Goal: Information Seeking & Learning: Compare options

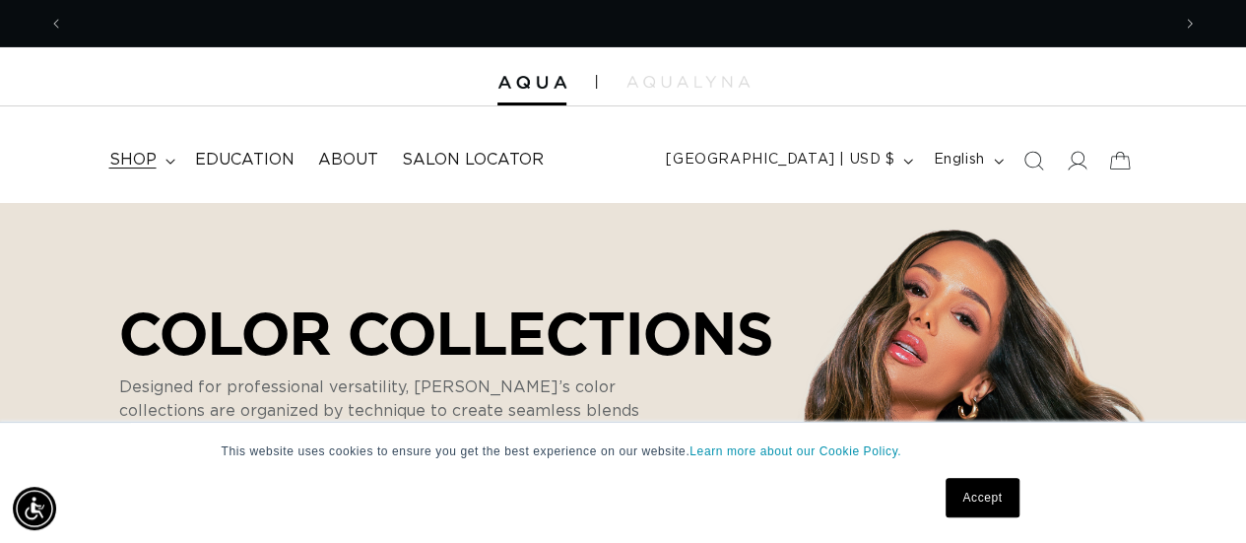
click at [171, 163] on icon at bounding box center [170, 162] width 10 height 6
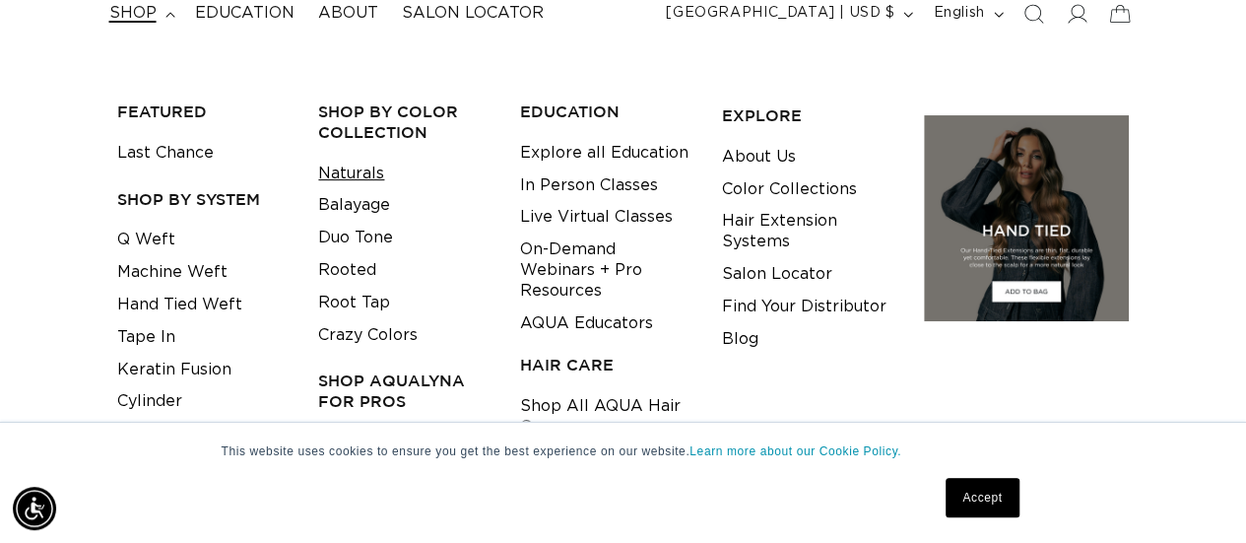
click at [366, 167] on link "Naturals" at bounding box center [351, 174] width 66 height 33
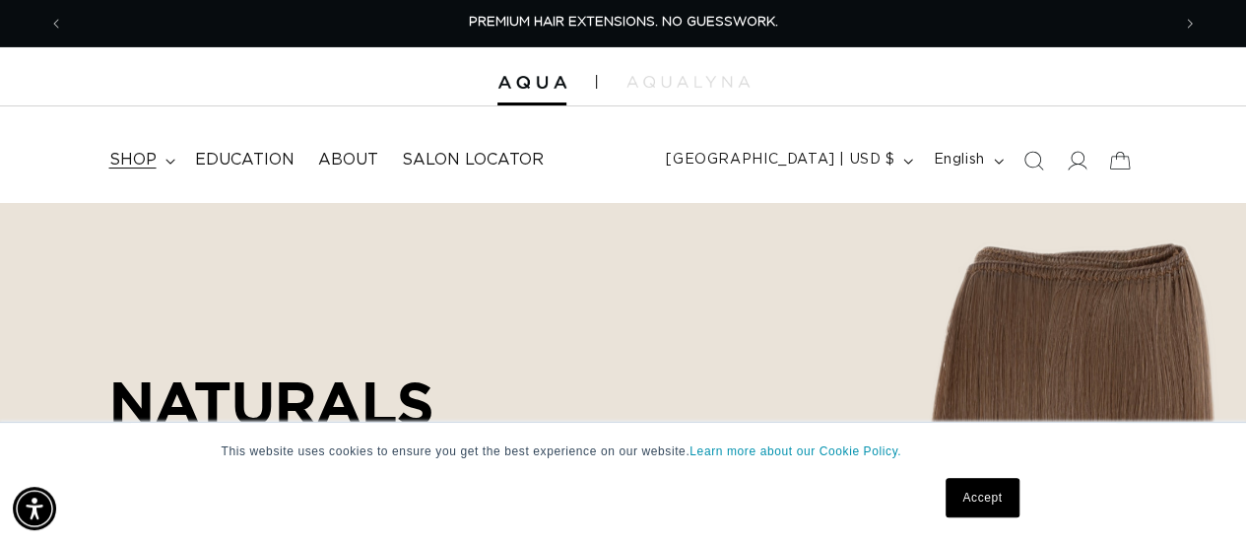
click at [169, 161] on icon at bounding box center [170, 162] width 10 height 6
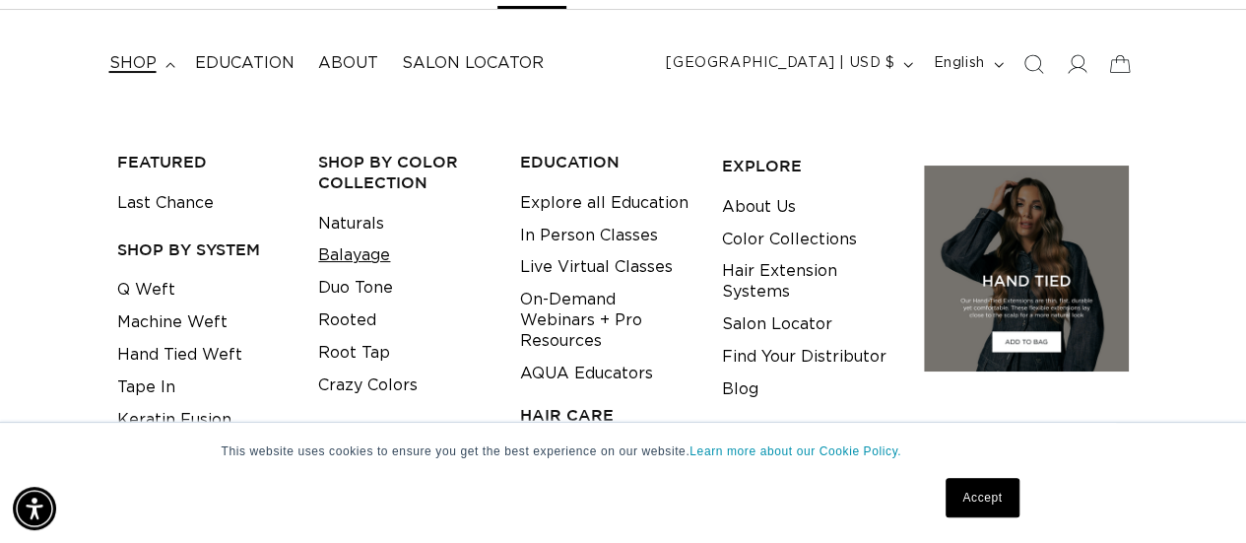
scroll to position [0, 1105]
click at [362, 253] on link "Balayage" at bounding box center [354, 255] width 72 height 33
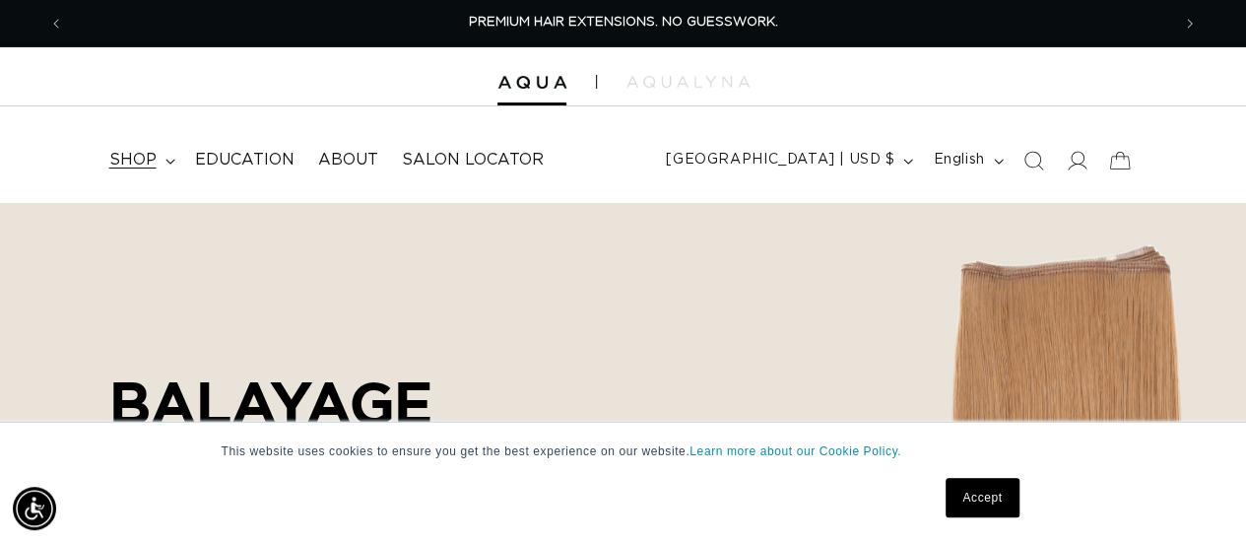
click at [164, 164] on summary "shop" at bounding box center [141, 160] width 86 height 44
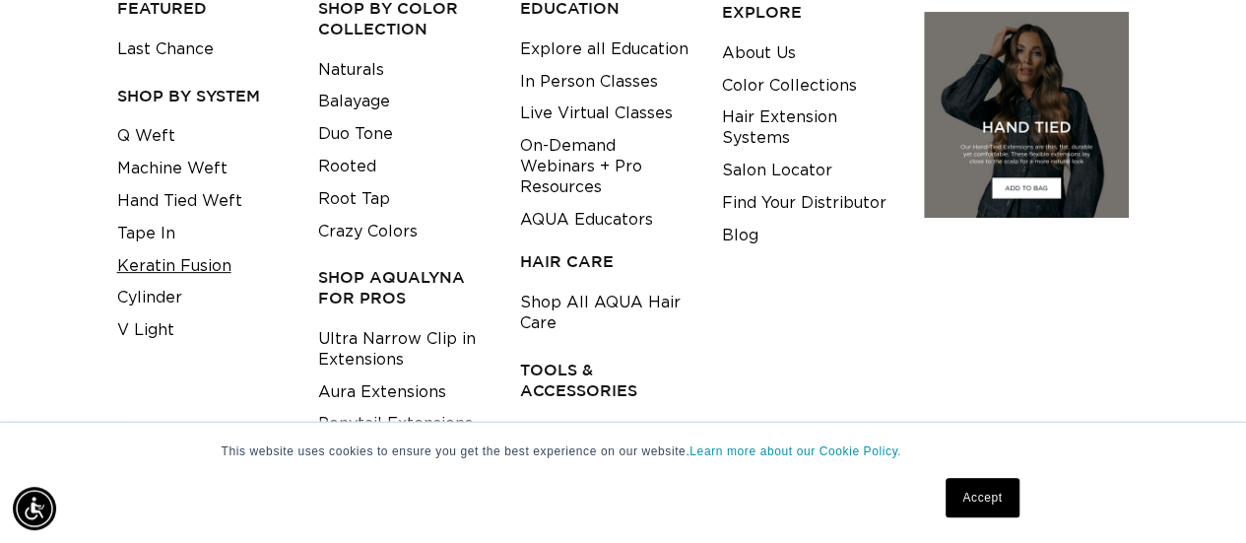
click at [201, 269] on link "Keratin Fusion" at bounding box center [174, 266] width 114 height 33
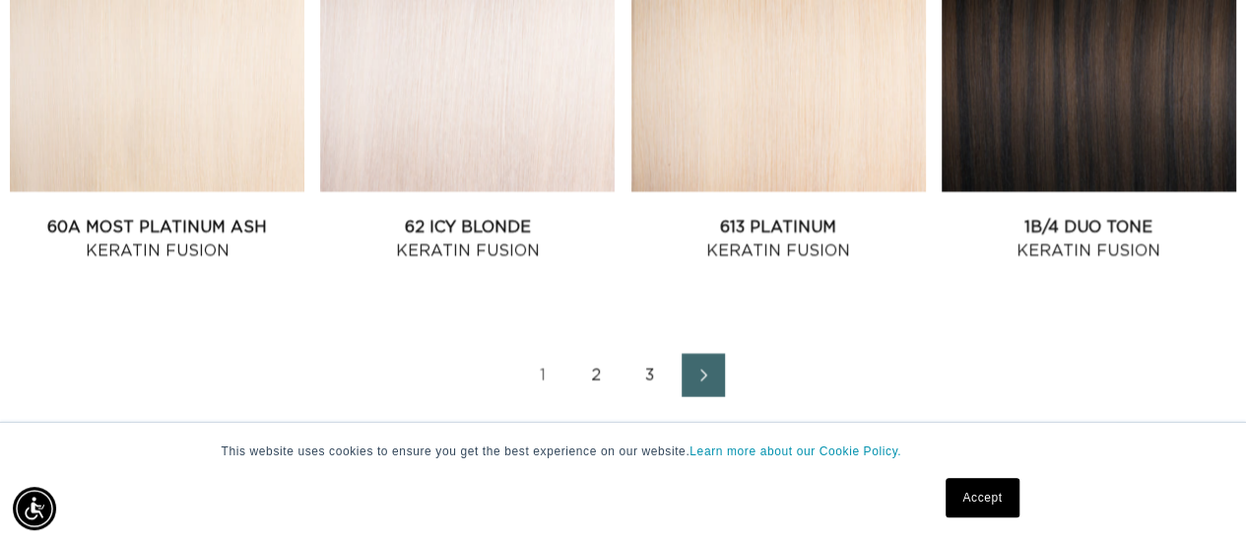
scroll to position [0, 1105]
click at [705, 386] on link "Next page" at bounding box center [703, 375] width 43 height 43
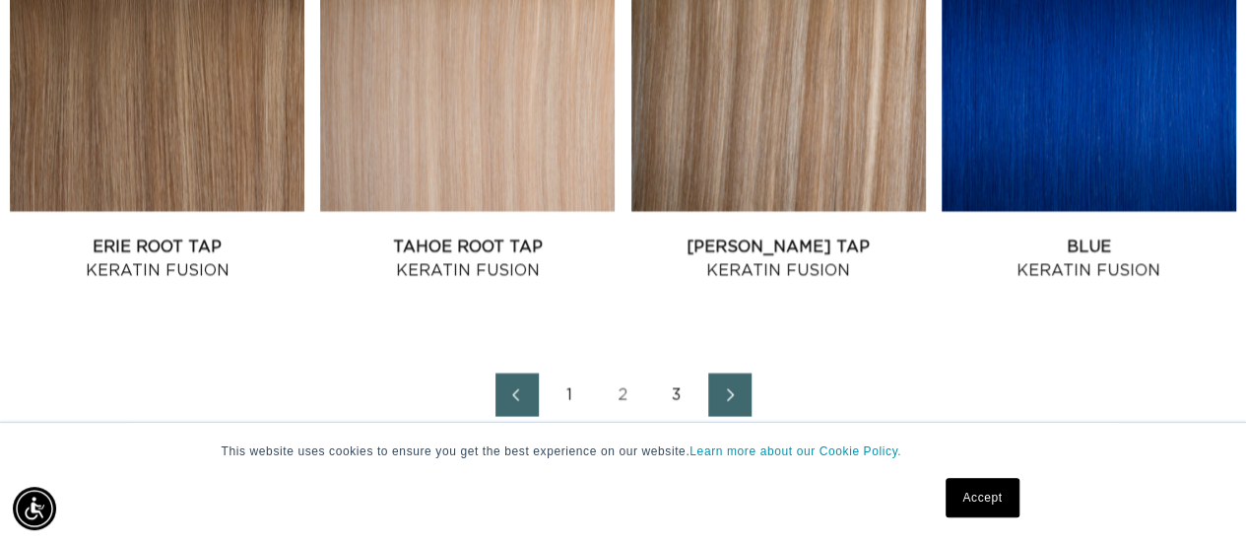
scroll to position [0, 2211]
click at [740, 393] on icon "Next page" at bounding box center [731, 395] width 26 height 14
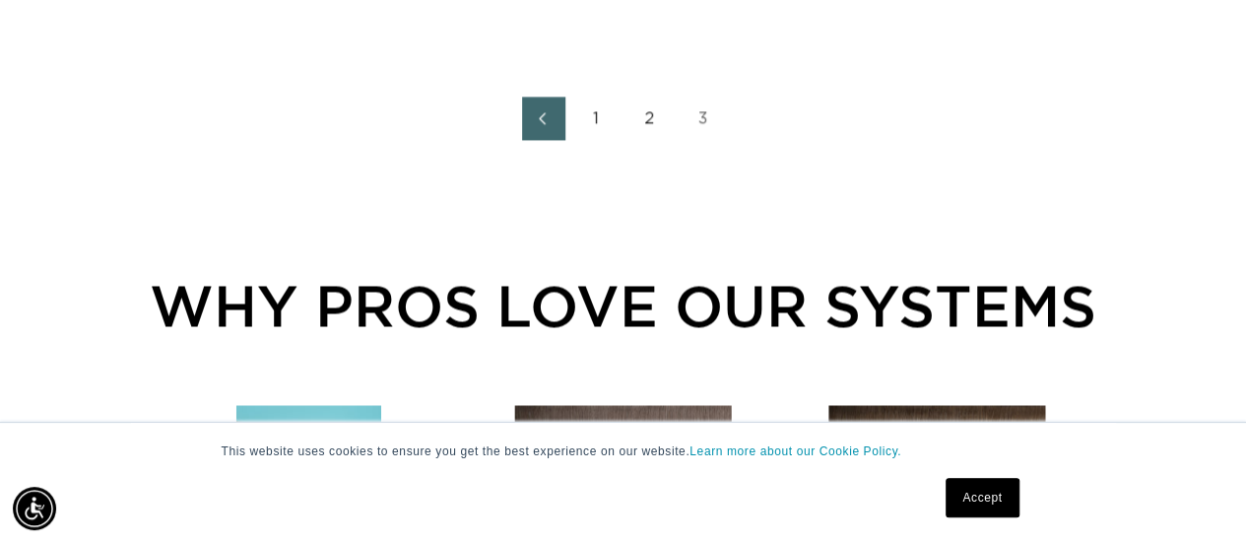
scroll to position [0, 1105]
click at [645, 122] on link "2" at bounding box center [649, 118] width 43 height 43
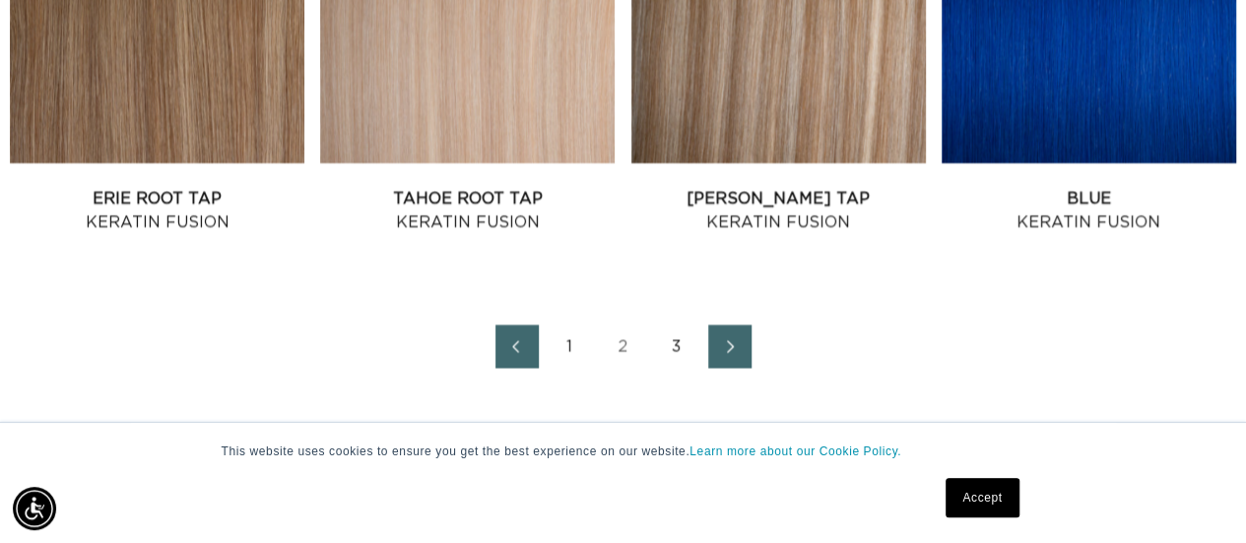
scroll to position [0, 1105]
click at [729, 348] on icon "Next page" at bounding box center [731, 347] width 26 height 14
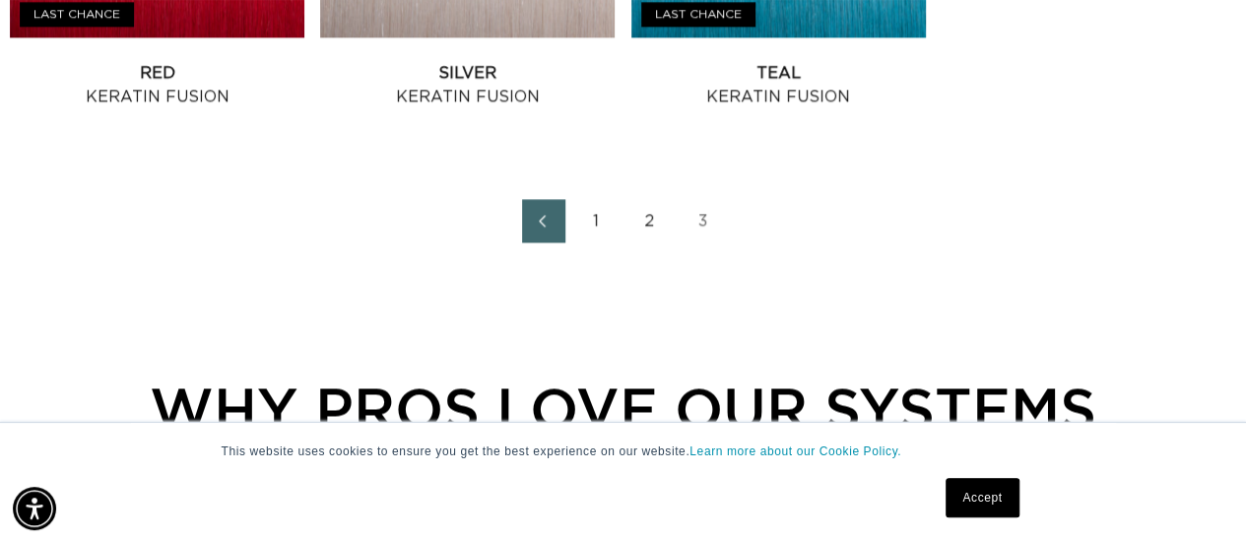
scroll to position [0, 1105]
click at [547, 204] on link "Previous page" at bounding box center [543, 220] width 43 height 43
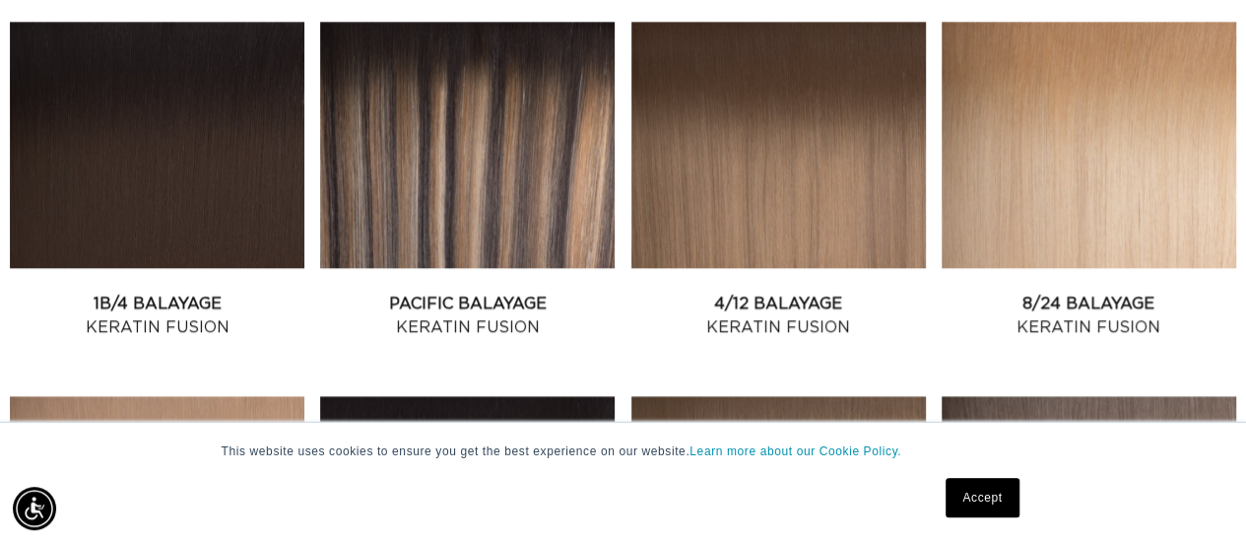
scroll to position [1141, 0]
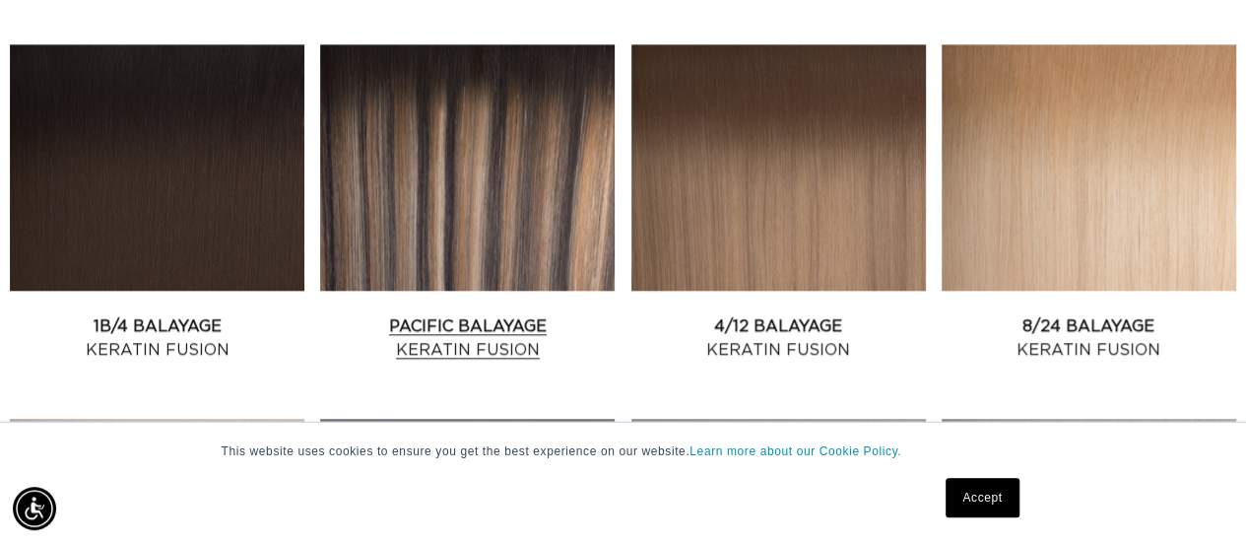
click at [508, 316] on link "Pacific Balayage Keratin Fusion" at bounding box center [467, 337] width 295 height 47
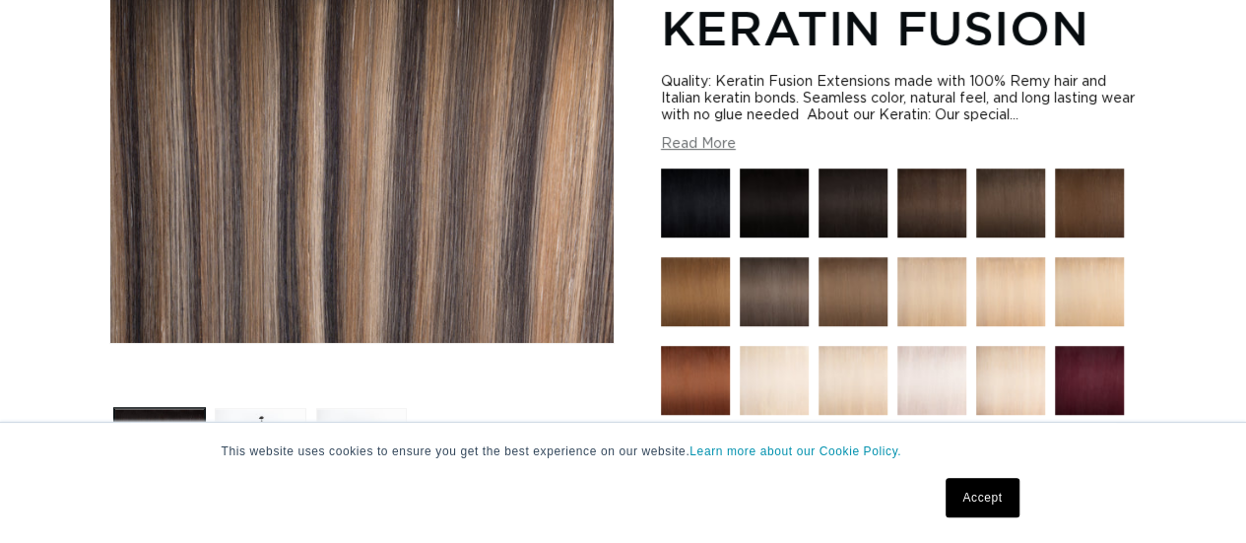
scroll to position [653, 0]
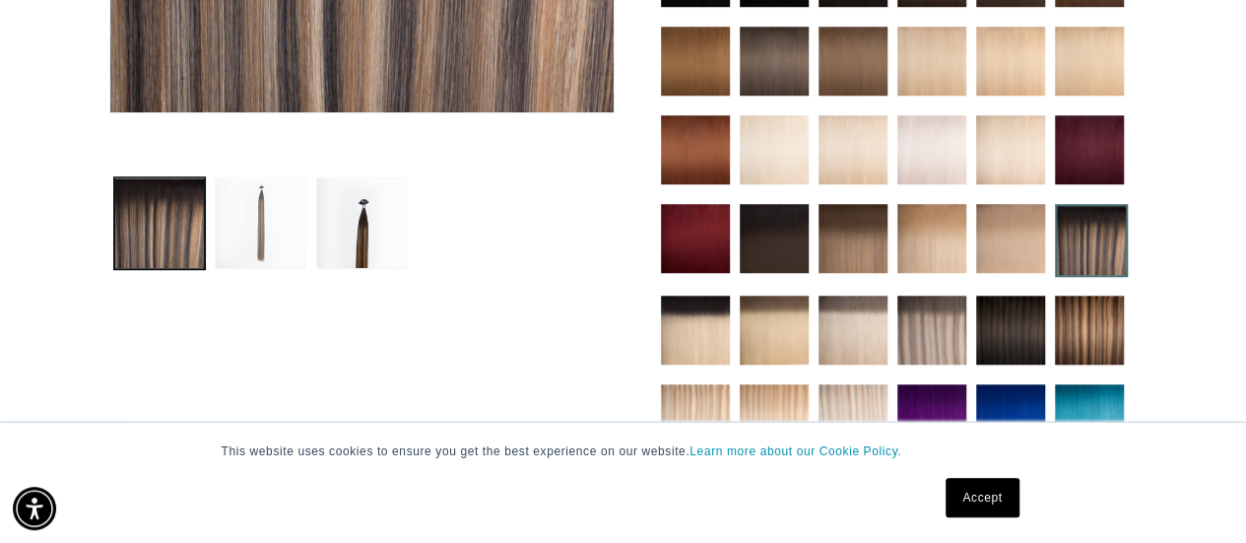
click at [250, 231] on button "Load image 2 in gallery view" at bounding box center [261, 223] width 92 height 92
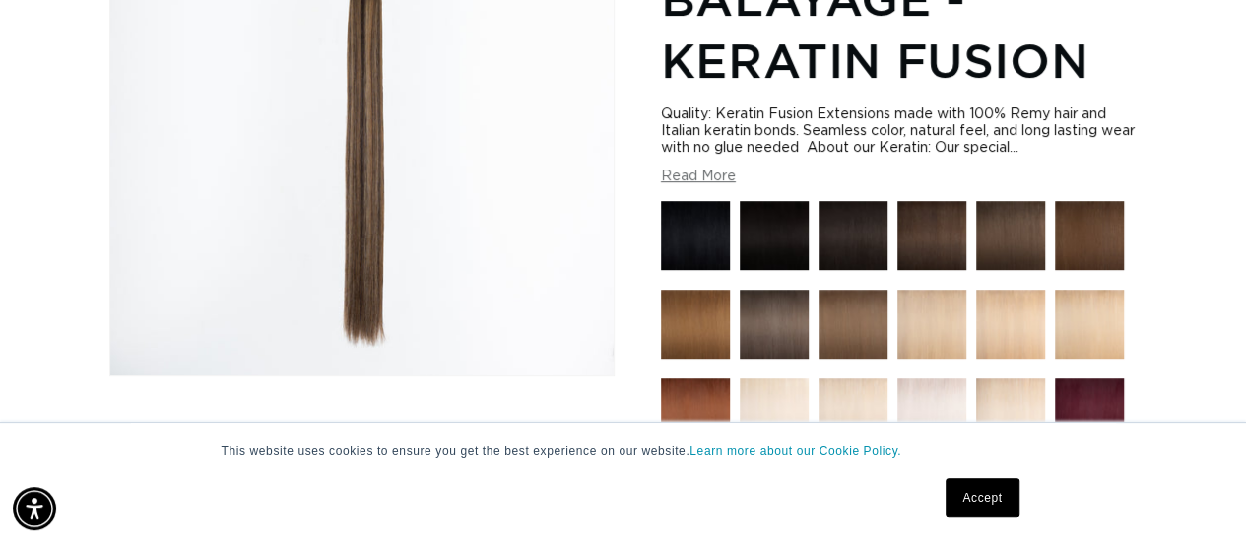
scroll to position [0, 2211]
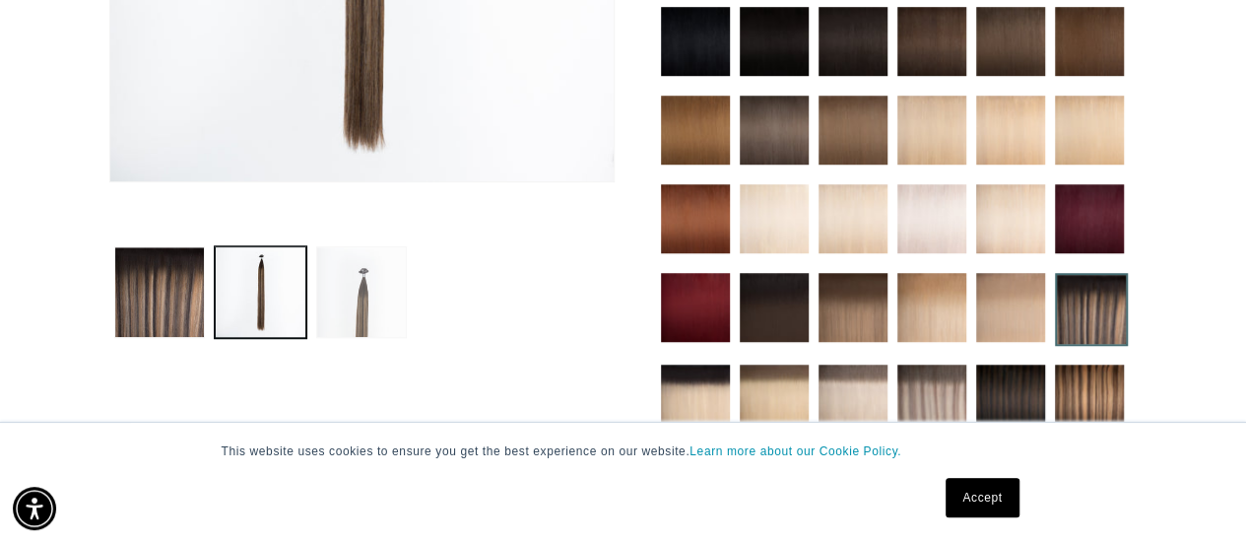
click at [382, 292] on button "Load image 3 in gallery view" at bounding box center [362, 292] width 92 height 92
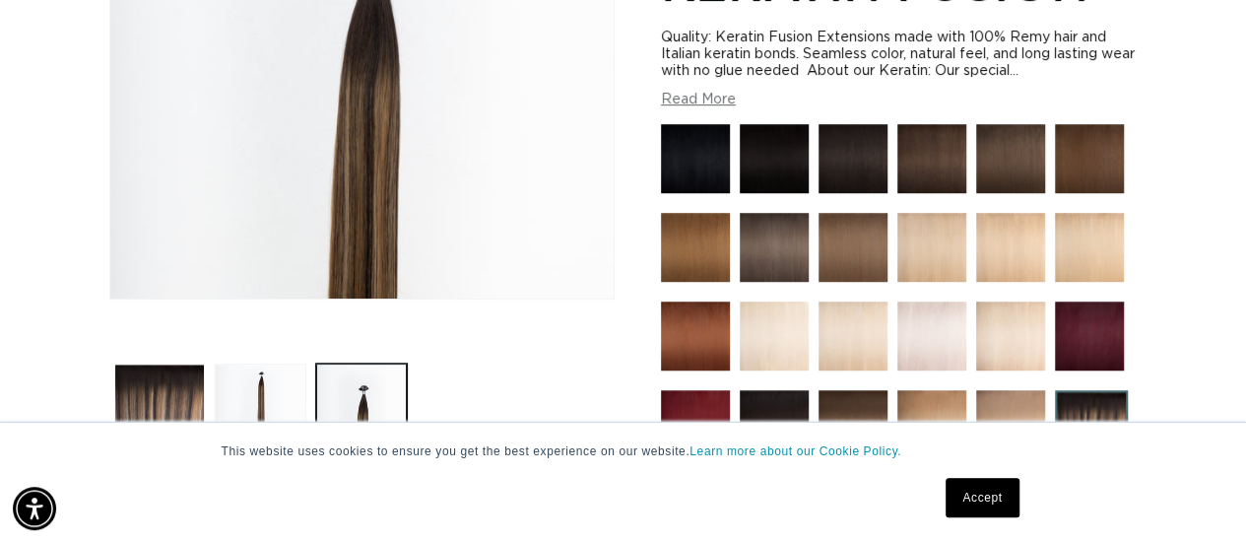
scroll to position [0, 0]
click at [179, 385] on button "Load image 1 in gallery view" at bounding box center [160, 409] width 92 height 92
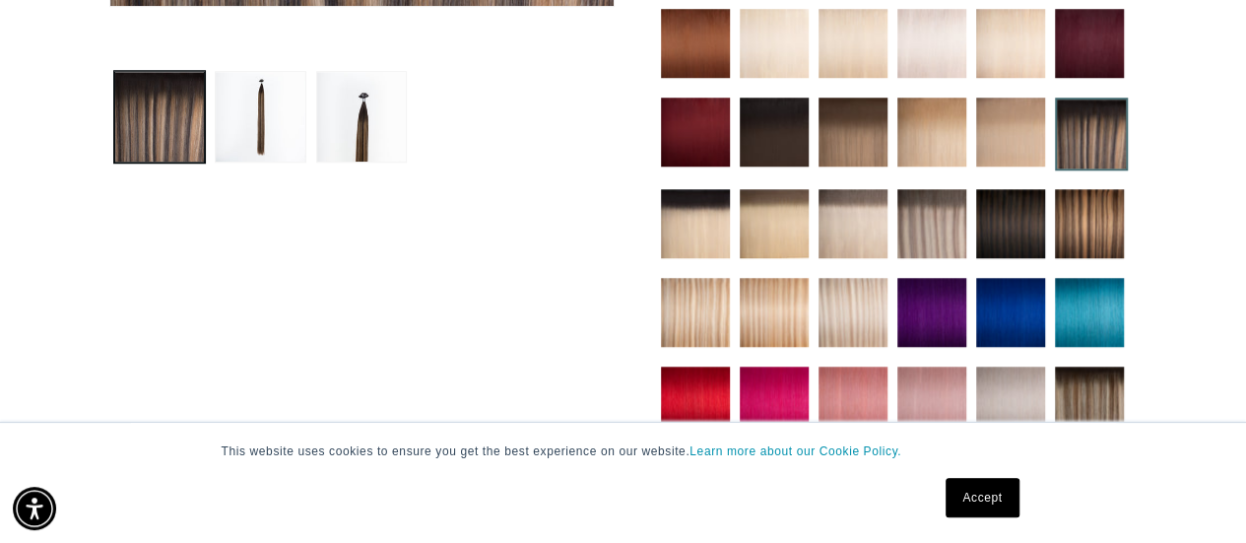
click at [1077, 219] on img at bounding box center [1089, 223] width 69 height 69
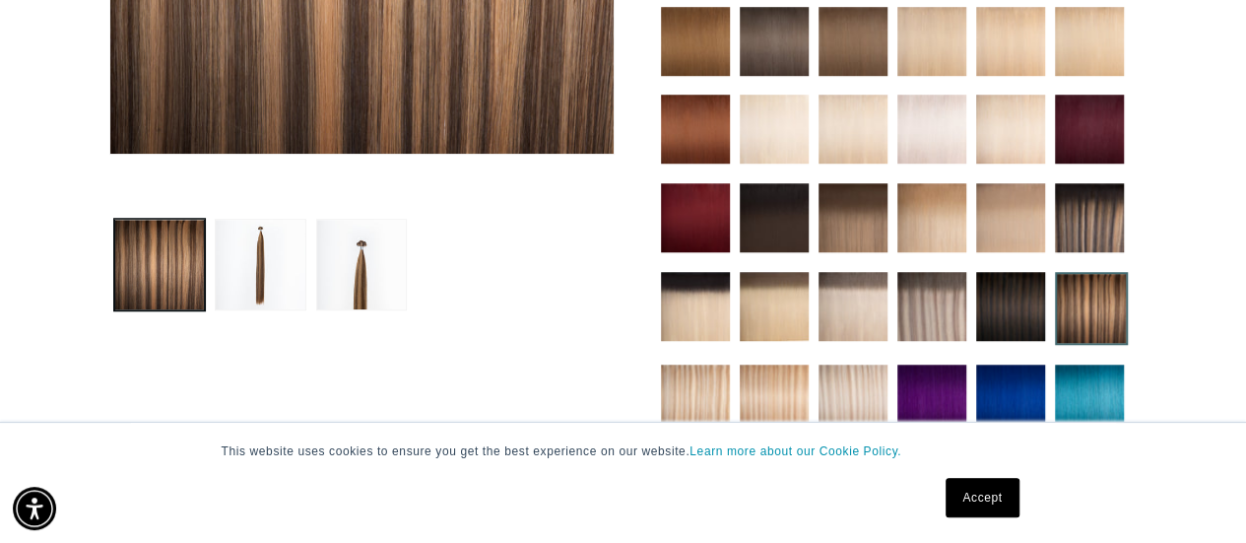
scroll to position [0, 1105]
click at [1002, 300] on img at bounding box center [1010, 306] width 69 height 69
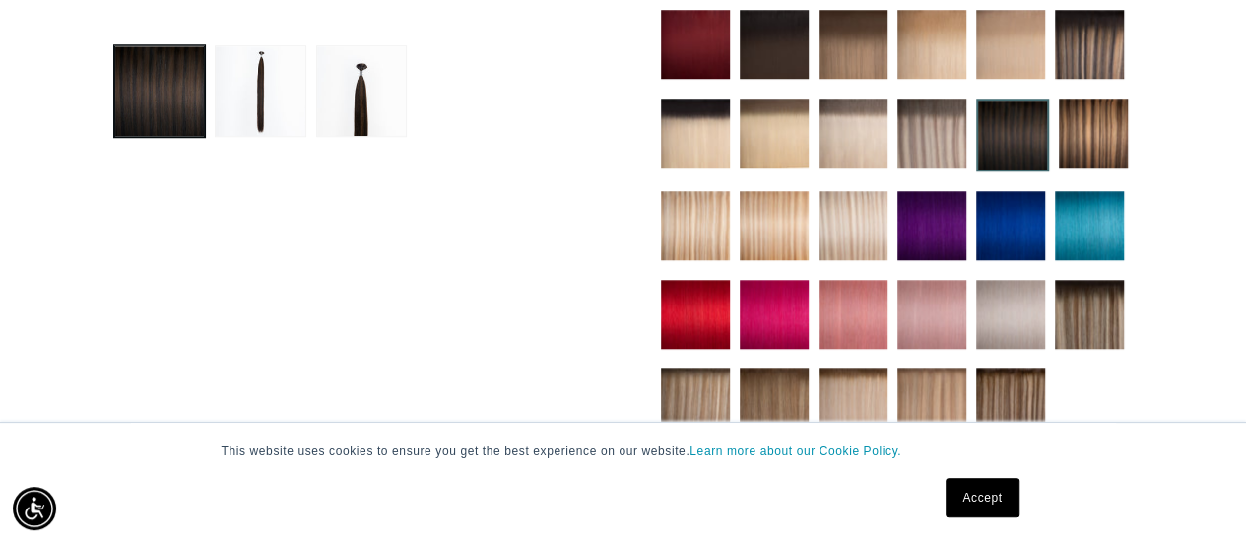
scroll to position [675, 0]
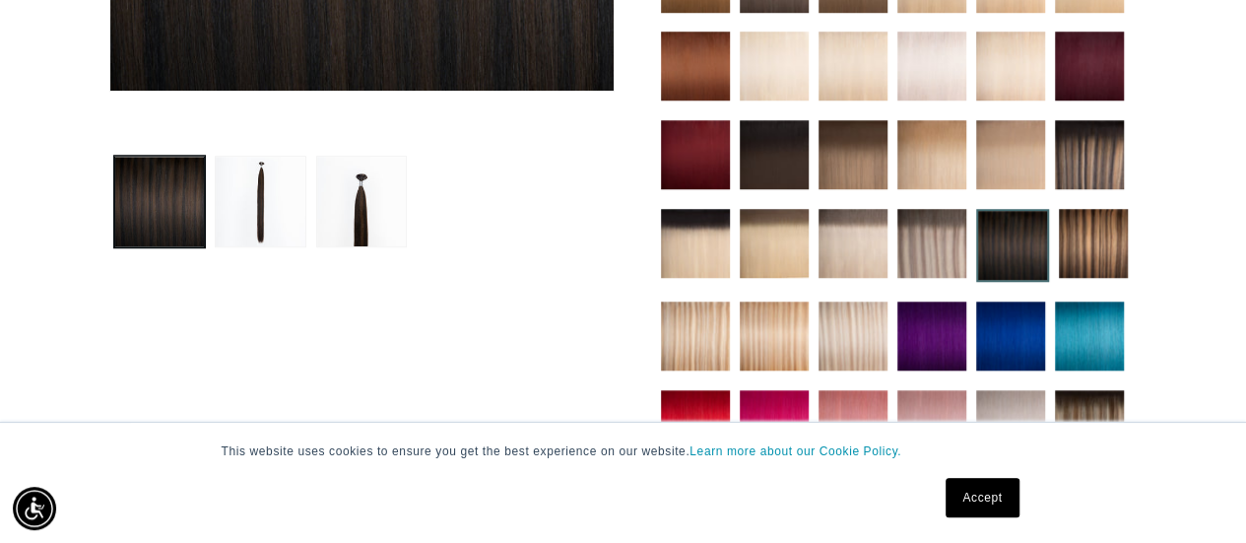
click at [1096, 147] on img at bounding box center [1089, 154] width 69 height 69
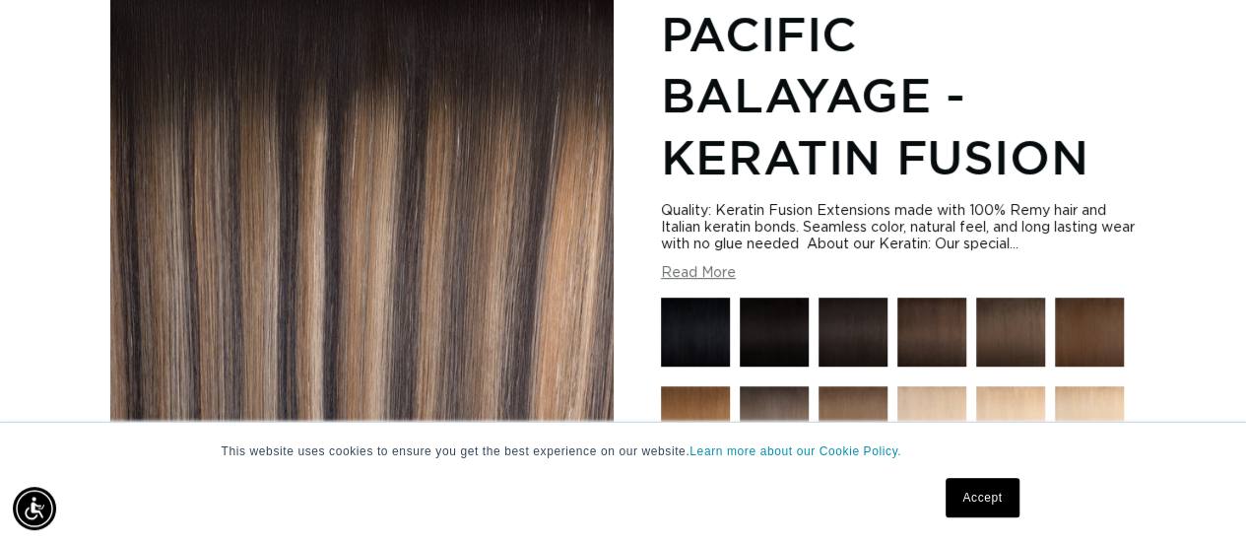
scroll to position [0, 2211]
click at [727, 270] on button "Read More" at bounding box center [698, 273] width 75 height 17
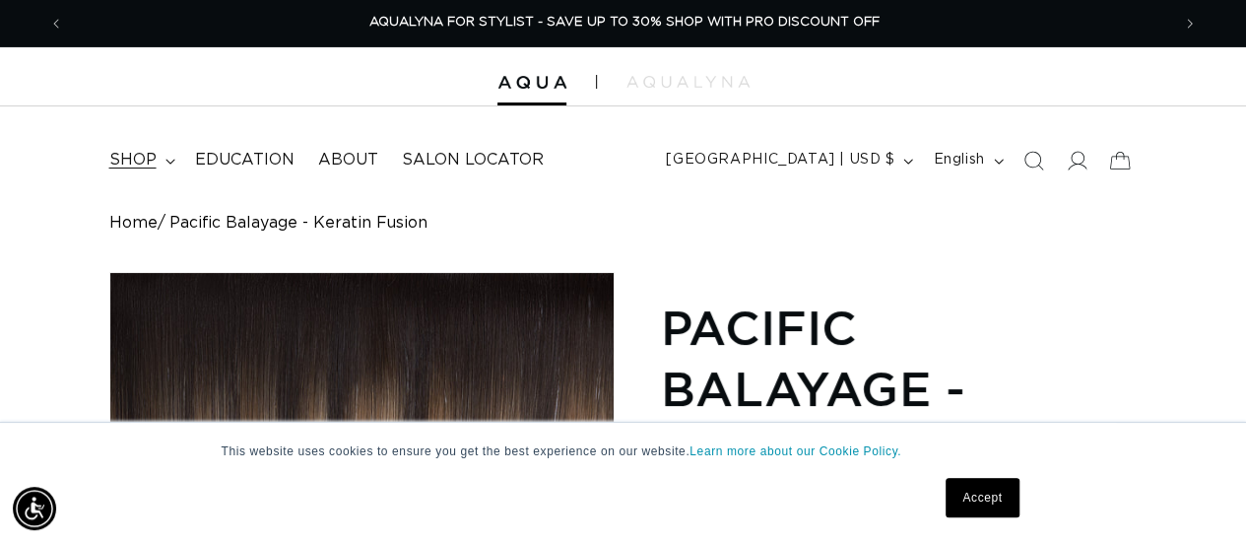
click at [165, 164] on icon at bounding box center [170, 162] width 10 height 6
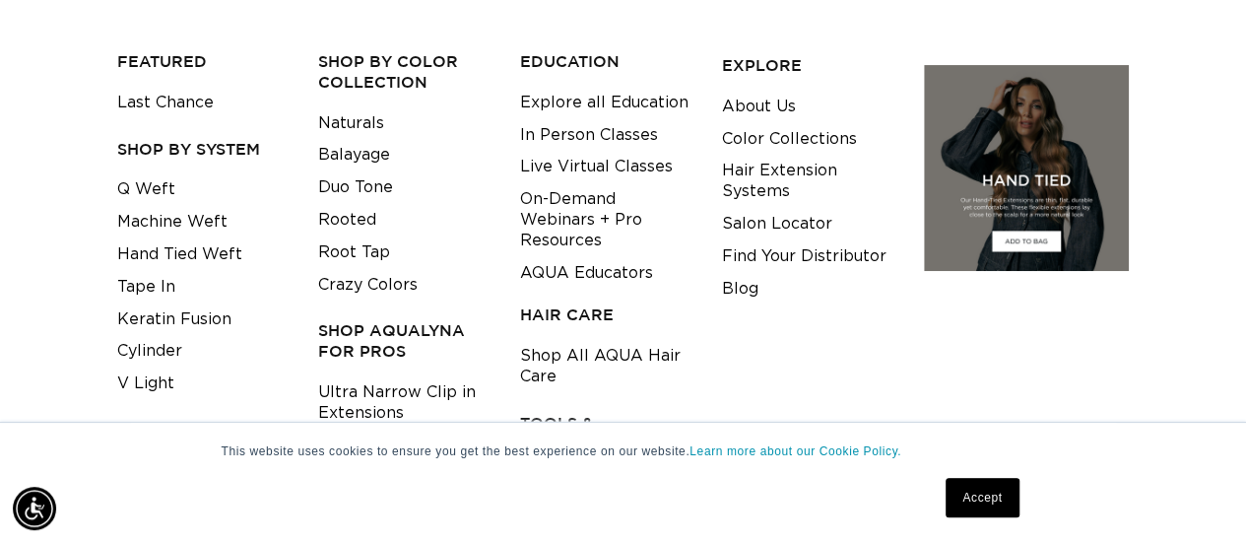
scroll to position [0, 0]
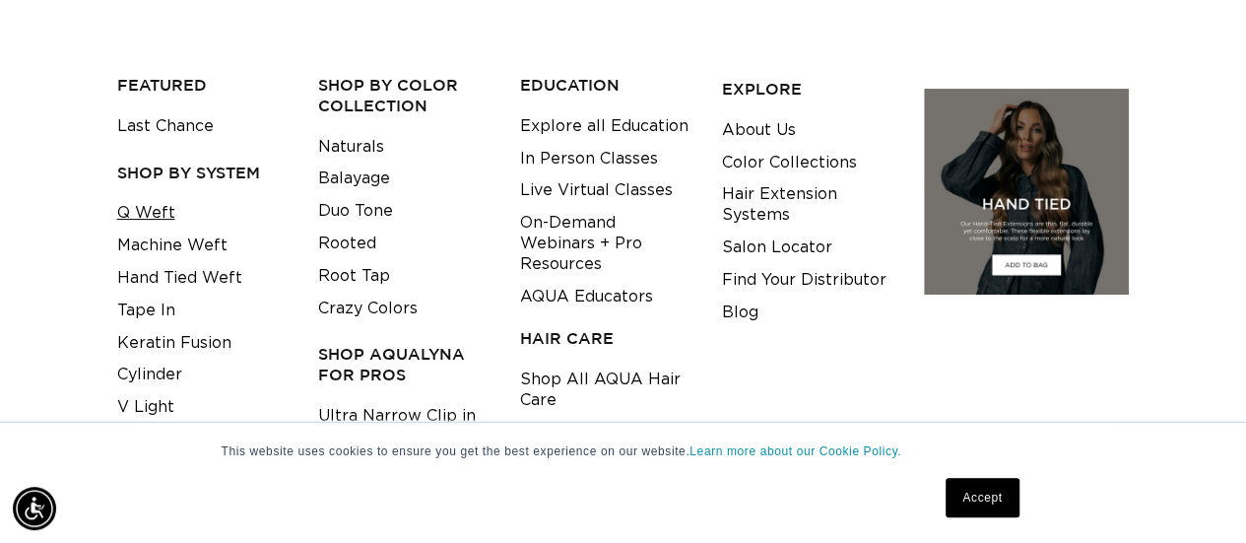
click at [160, 216] on link "Q Weft" at bounding box center [146, 213] width 58 height 33
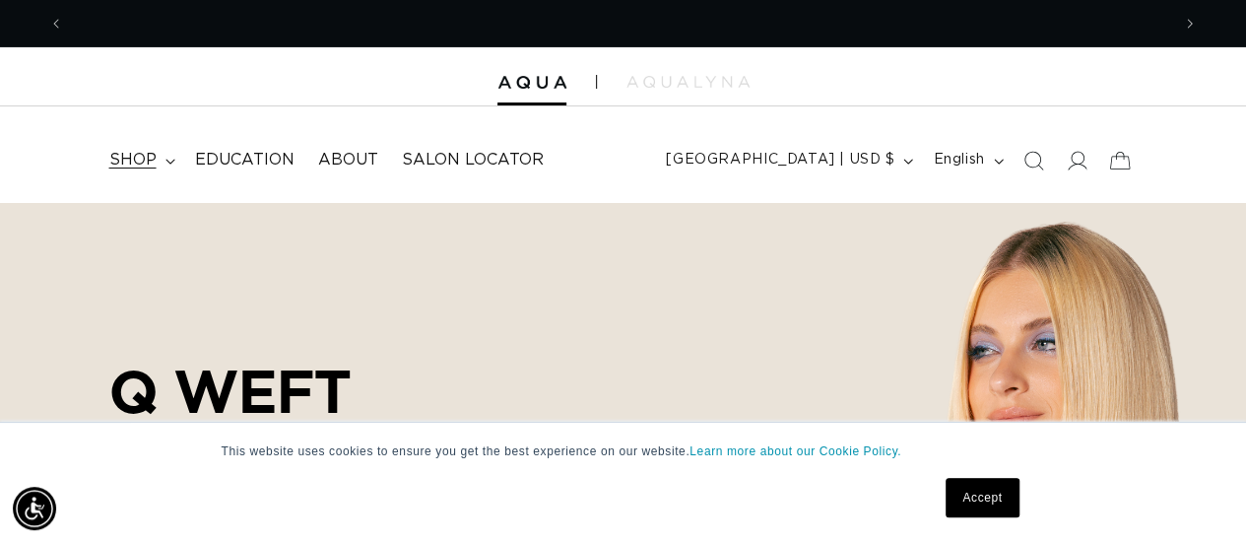
scroll to position [0, 2211]
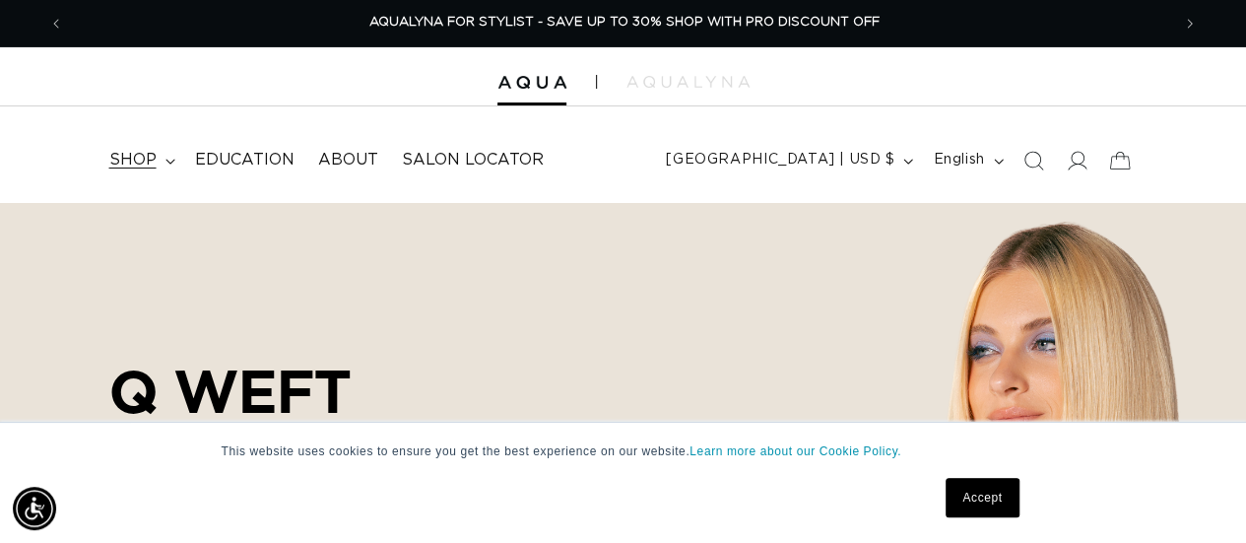
click at [165, 162] on icon at bounding box center [170, 162] width 10 height 6
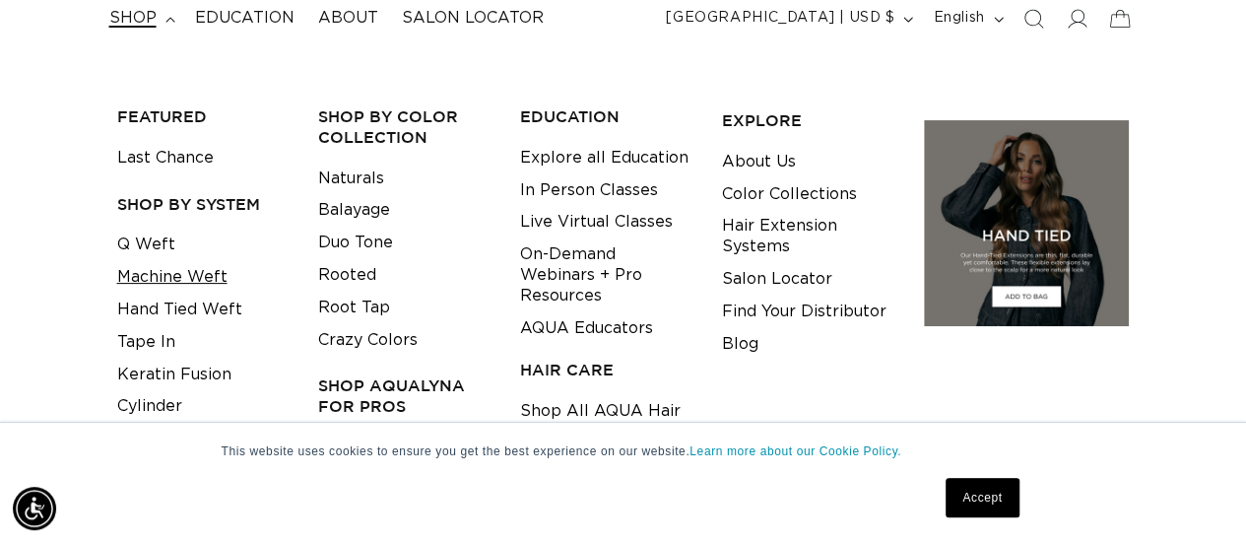
scroll to position [0, 0]
click at [190, 283] on link "Machine Weft" at bounding box center [172, 277] width 110 height 33
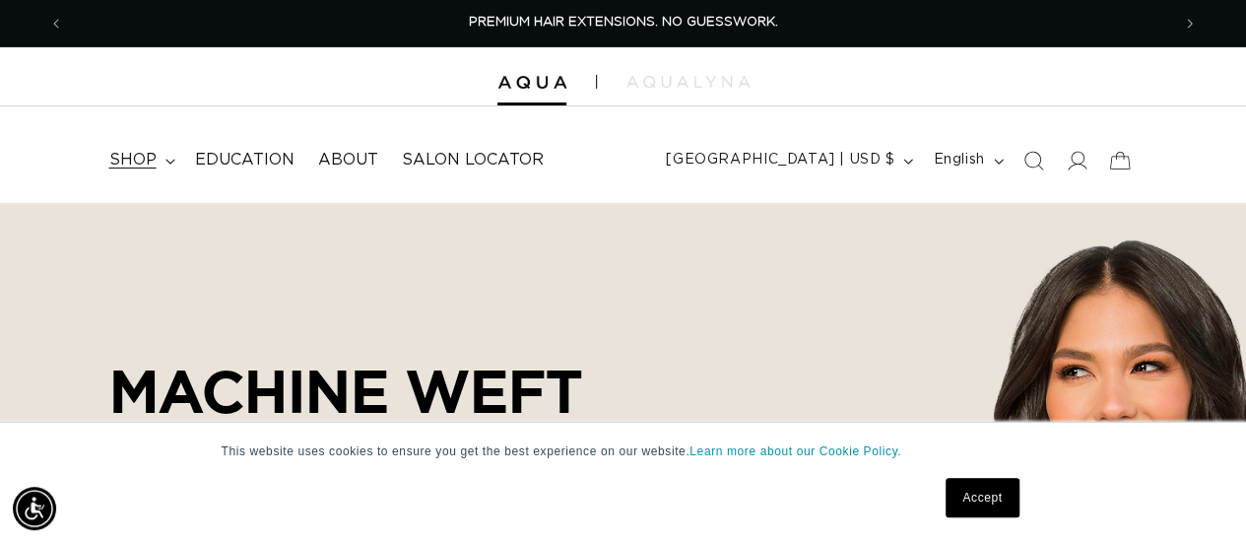
click at [168, 157] on summary "shop" at bounding box center [141, 160] width 86 height 44
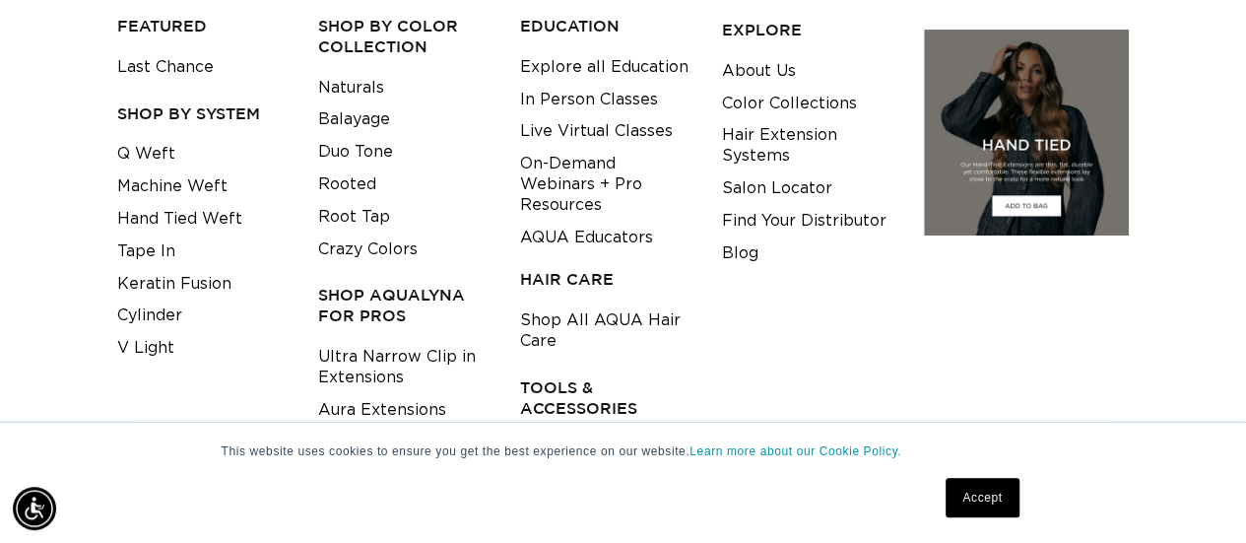
scroll to position [236, 0]
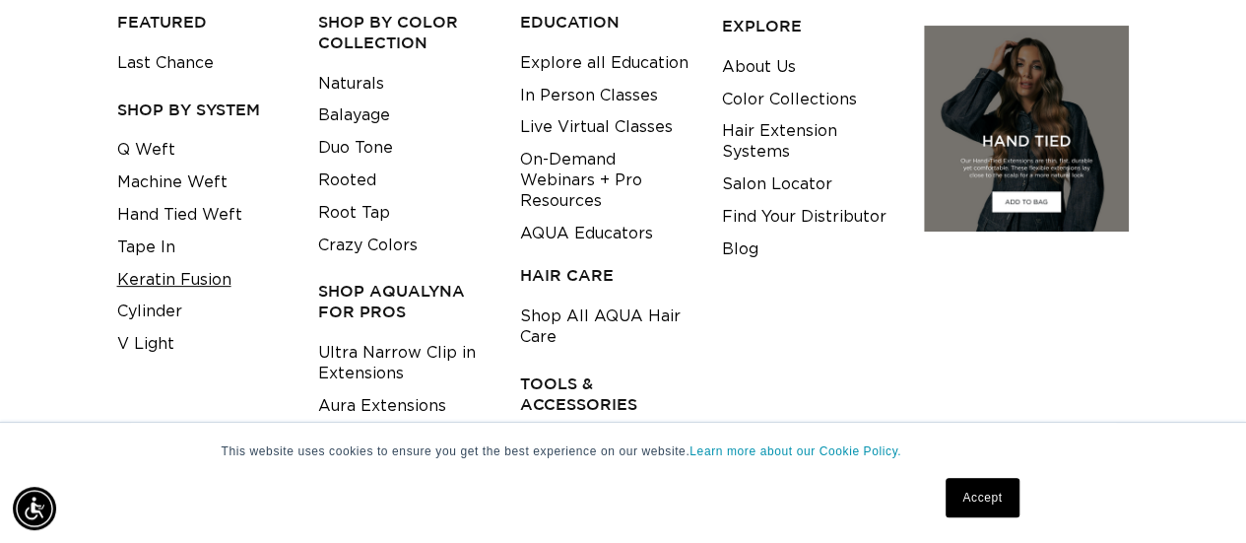
click at [197, 285] on link "Keratin Fusion" at bounding box center [174, 280] width 114 height 33
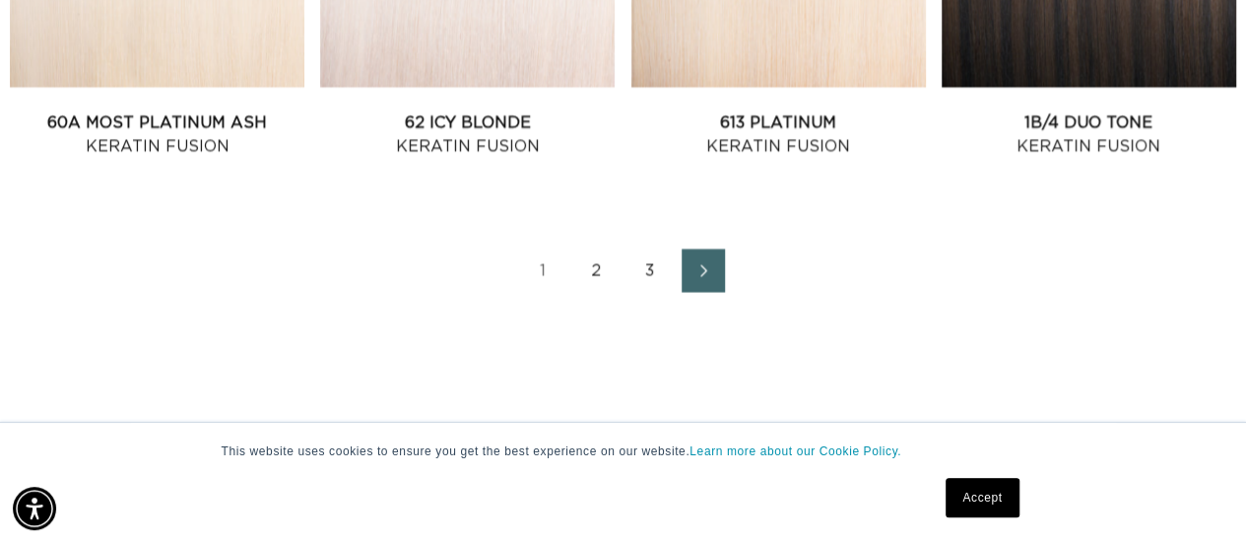
scroll to position [0, 1105]
click at [675, 274] on ul "1 2 3" at bounding box center [623, 270] width 1226 height 43
click at [711, 275] on icon "Next page" at bounding box center [704, 271] width 26 height 14
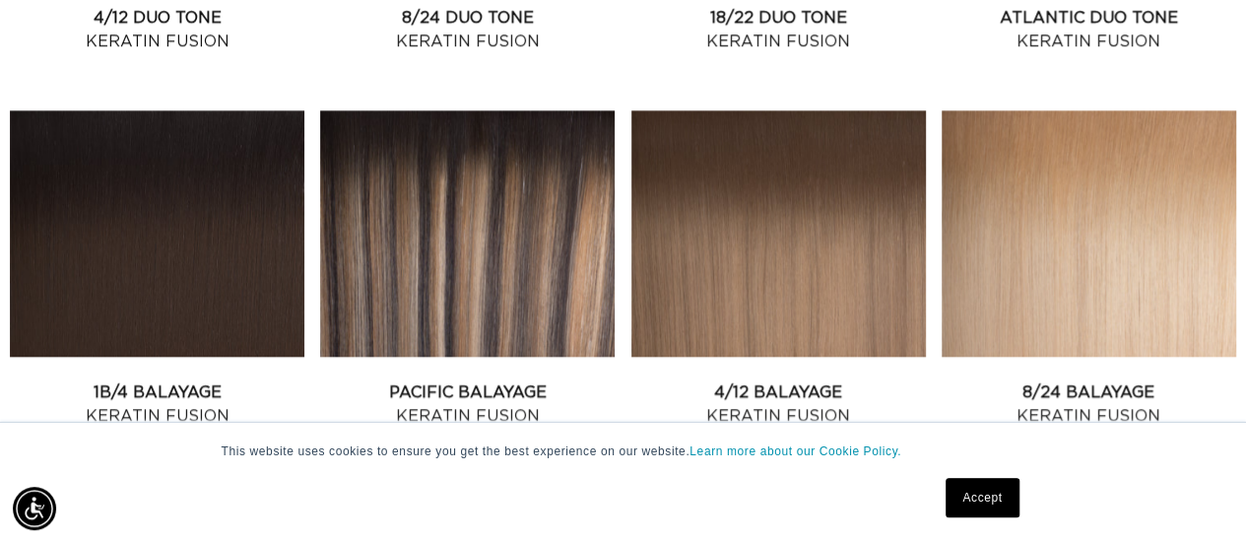
scroll to position [1074, 0]
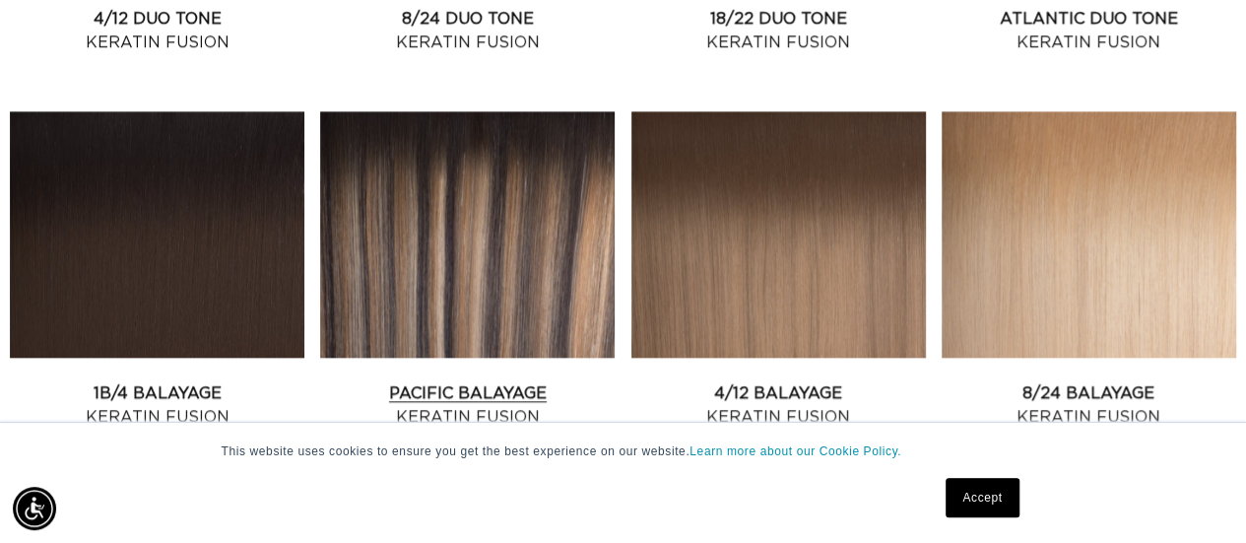
click at [442, 381] on link "Pacific Balayage Keratin Fusion" at bounding box center [467, 404] width 295 height 47
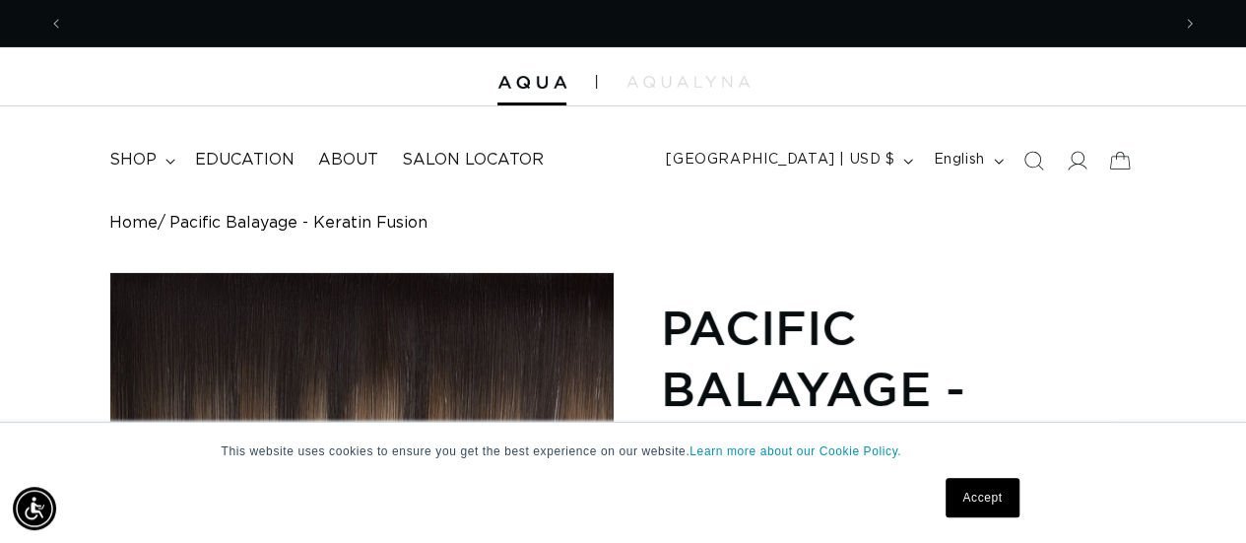
scroll to position [0, 2211]
